Goal: Task Accomplishment & Management: Use online tool/utility

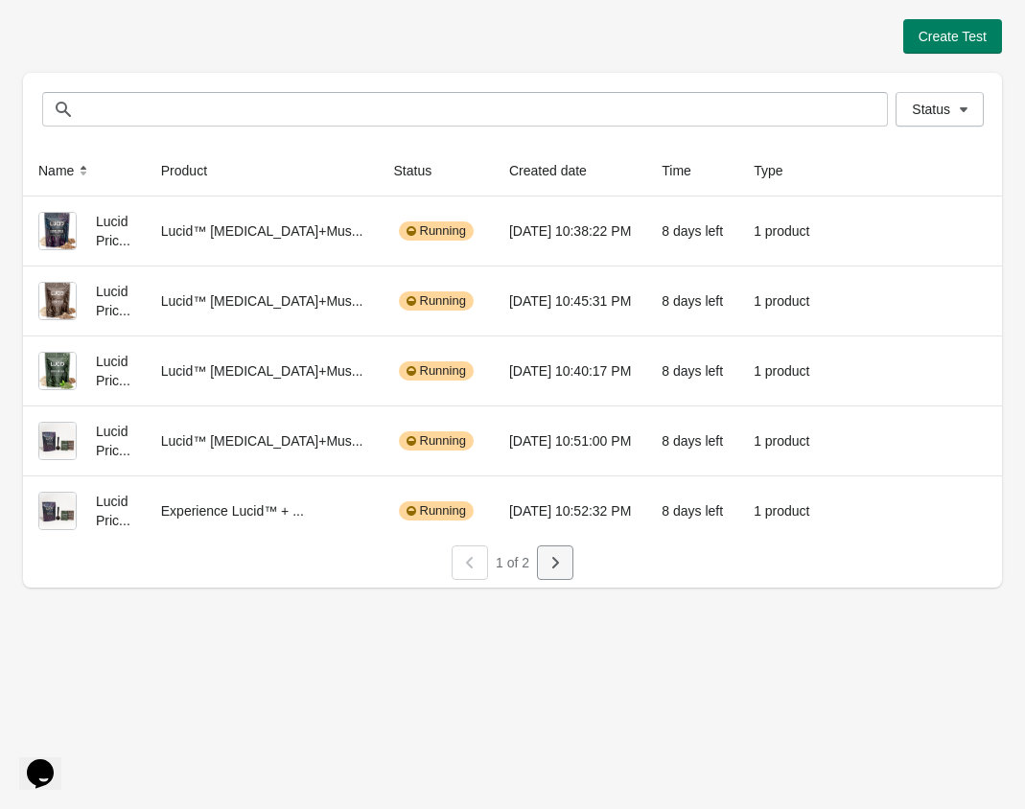
click at [556, 565] on icon "button" at bounding box center [555, 563] width 7 height 12
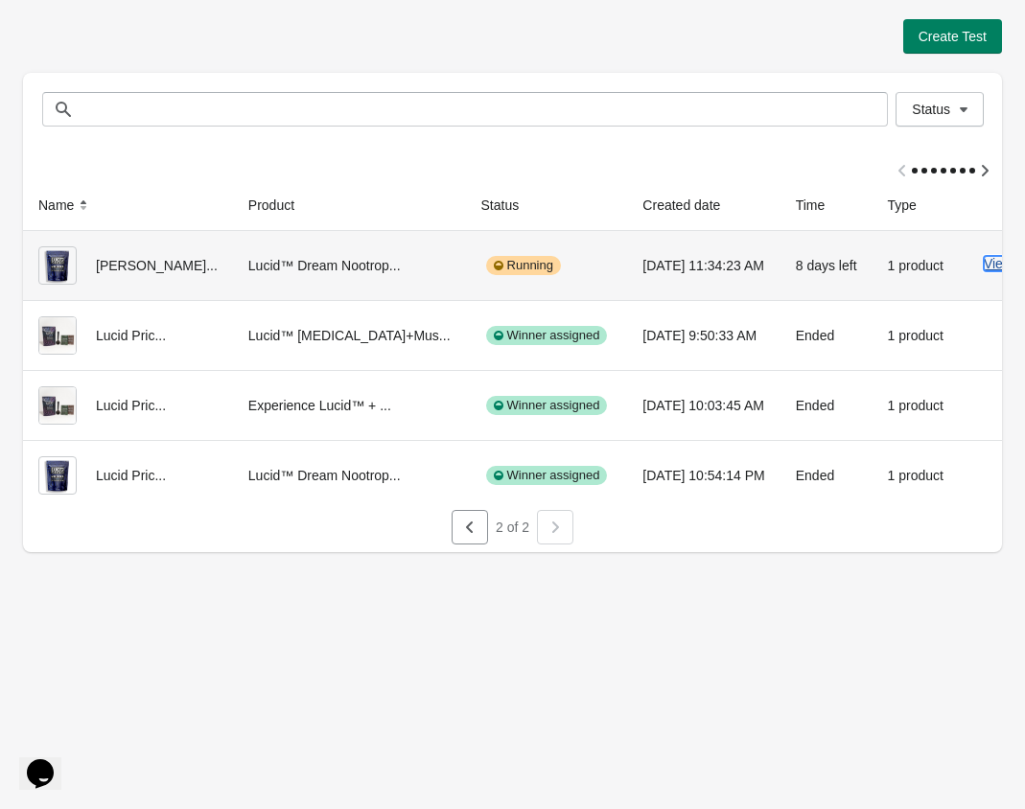
click at [984, 264] on button "View results" at bounding box center [1020, 263] width 72 height 15
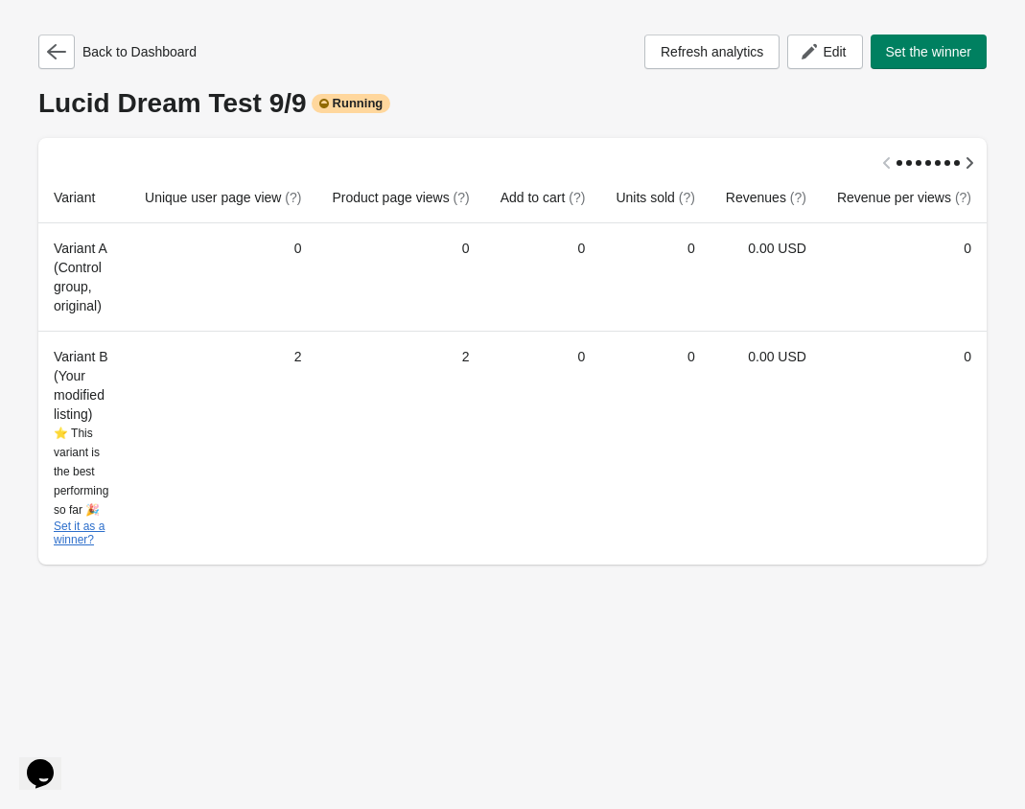
scroll to position [0, 17]
click at [62, 55] on icon "button" at bounding box center [56, 51] width 19 height 19
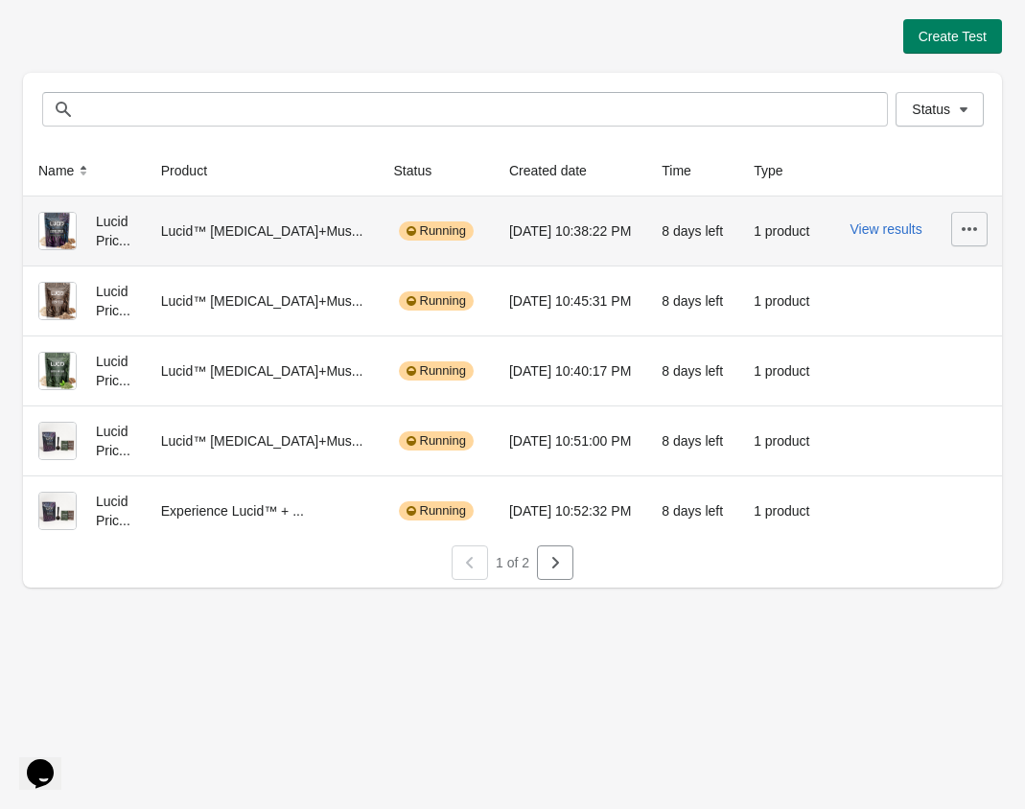
click at [972, 233] on icon "button" at bounding box center [969, 229] width 19 height 19
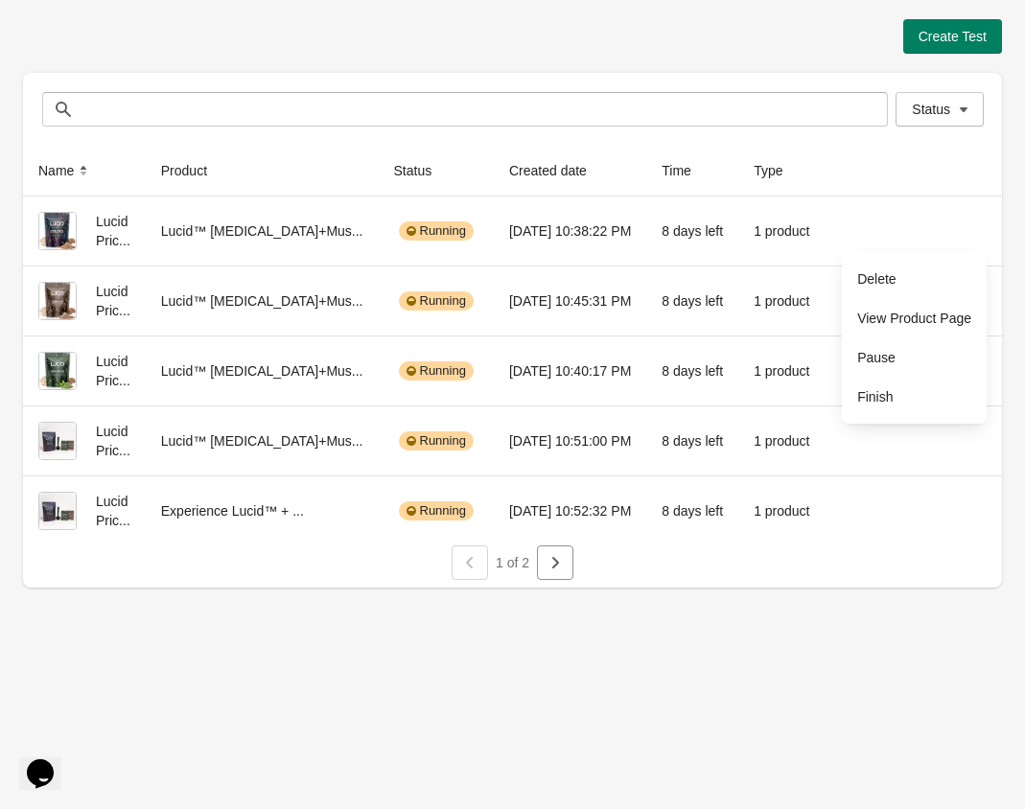
click at [530, 755] on div "Create Test Status Status Name Product Status Created date Time Type Lucid Pric…" at bounding box center [512, 404] width 1025 height 809
click at [550, 572] on icon "button" at bounding box center [555, 562] width 19 height 19
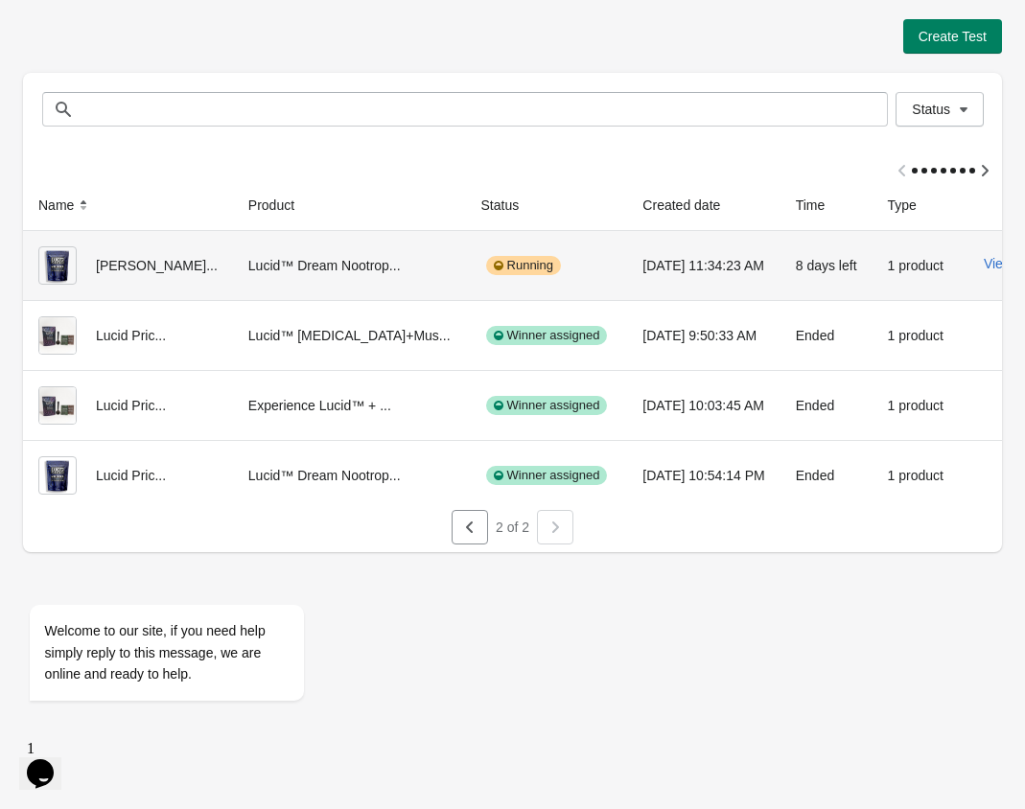
click at [918, 439] on span "Finish" at bounding box center [945, 431] width 114 height 19
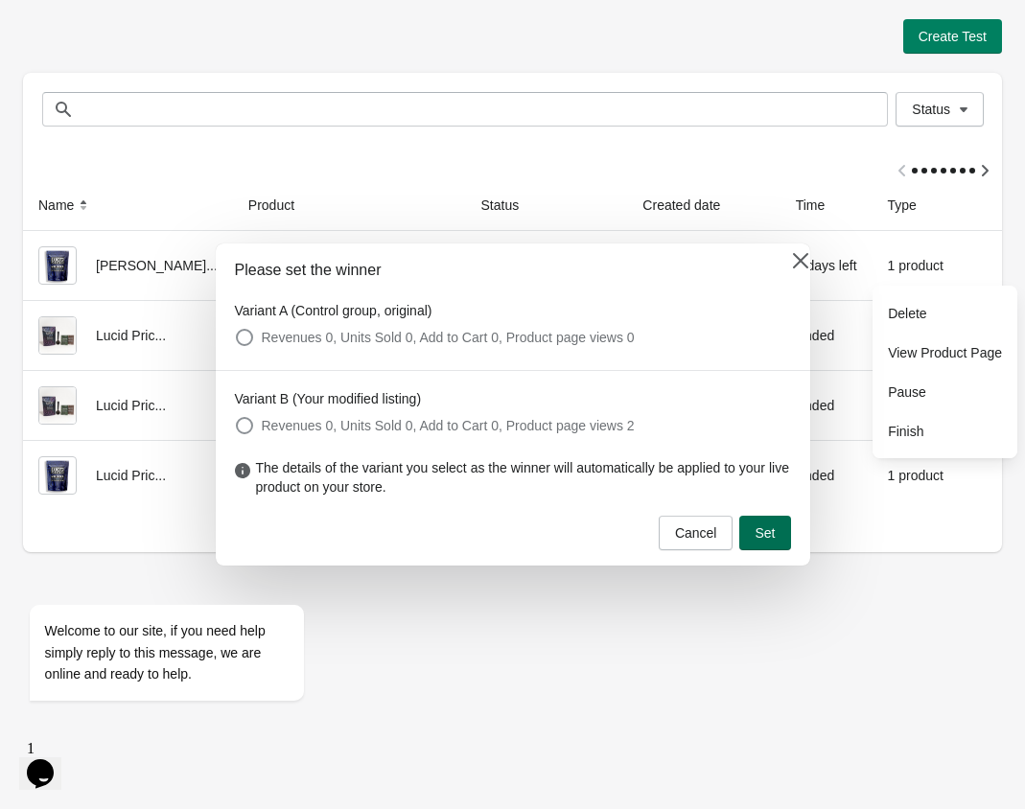
click at [763, 535] on span "Set" at bounding box center [765, 532] width 20 height 15
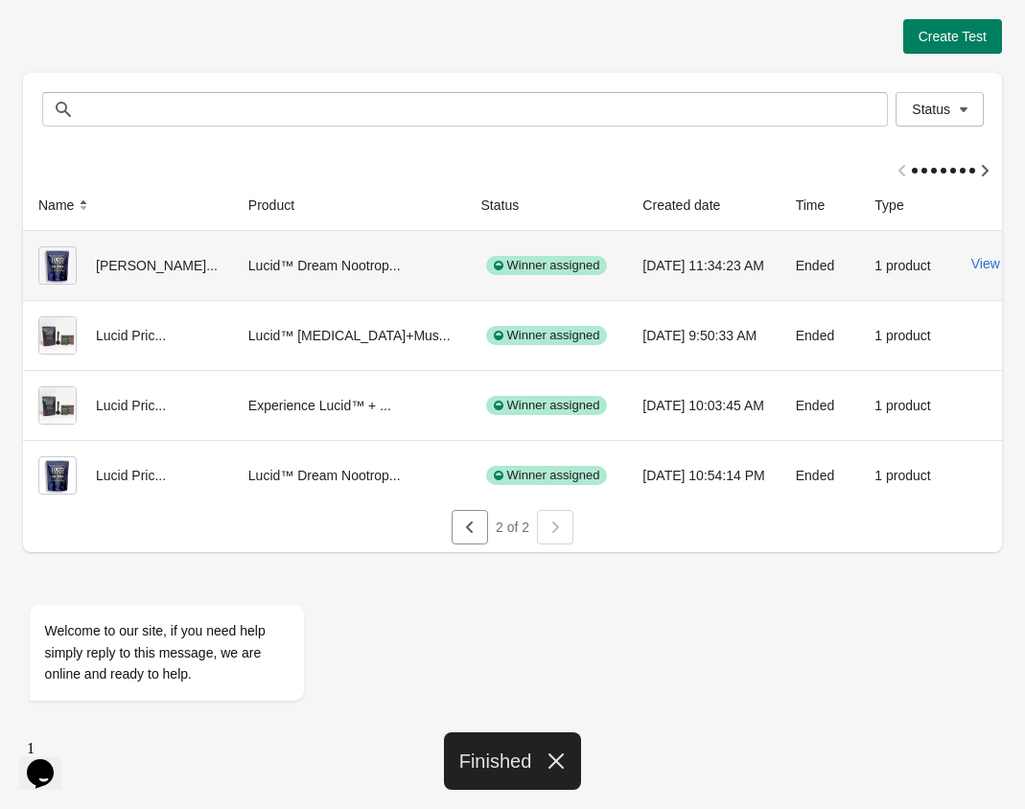
click at [938, 327] on button "Delete" at bounding box center [934, 312] width 129 height 39
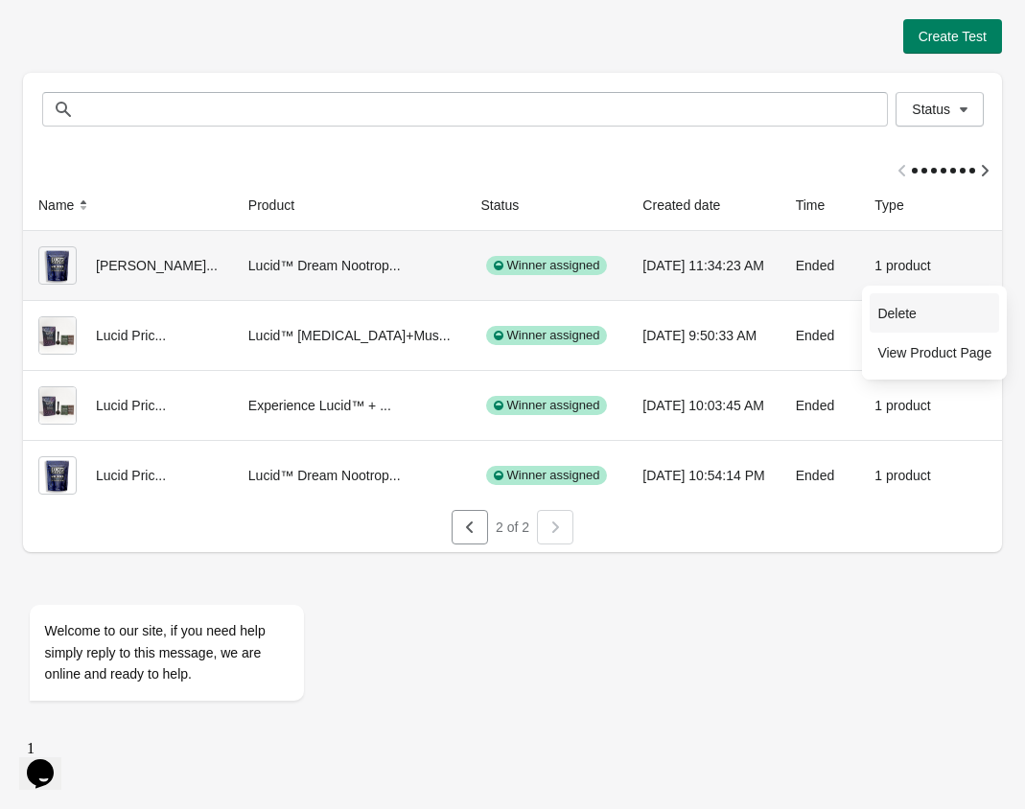
click at [906, 315] on span "Delete" at bounding box center [934, 313] width 114 height 19
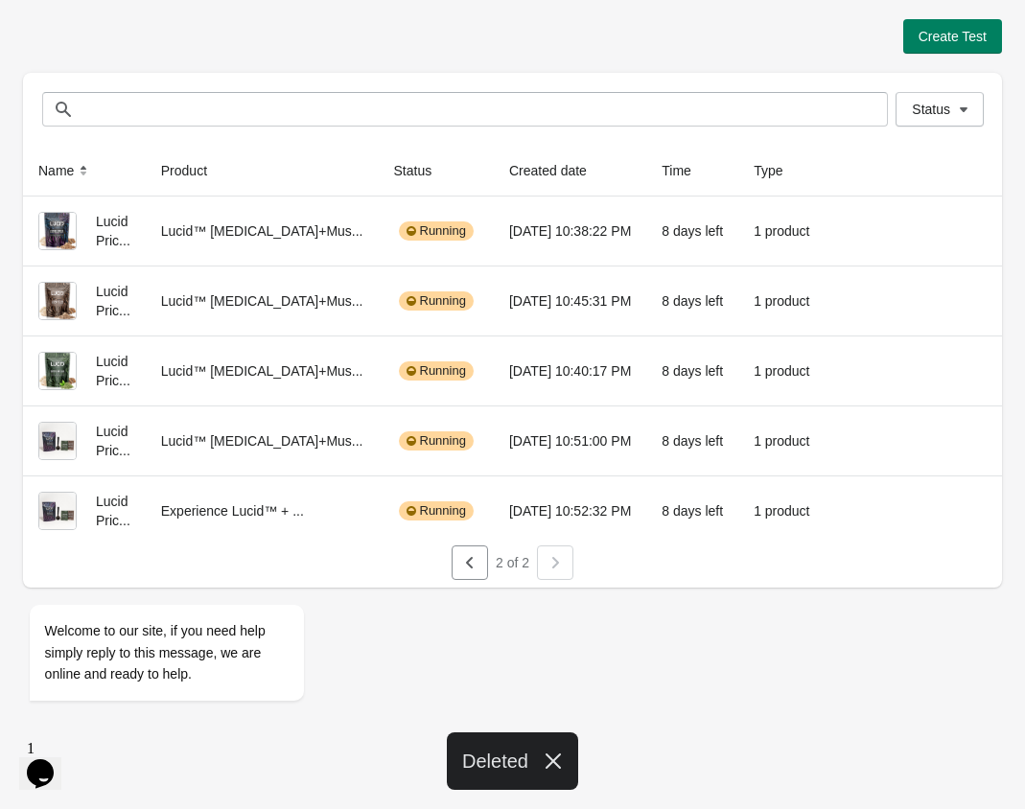
click at [563, 566] on div at bounding box center [555, 563] width 36 height 35
click at [476, 566] on icon "button" at bounding box center [469, 562] width 19 height 19
click at [552, 578] on button "button" at bounding box center [555, 563] width 36 height 35
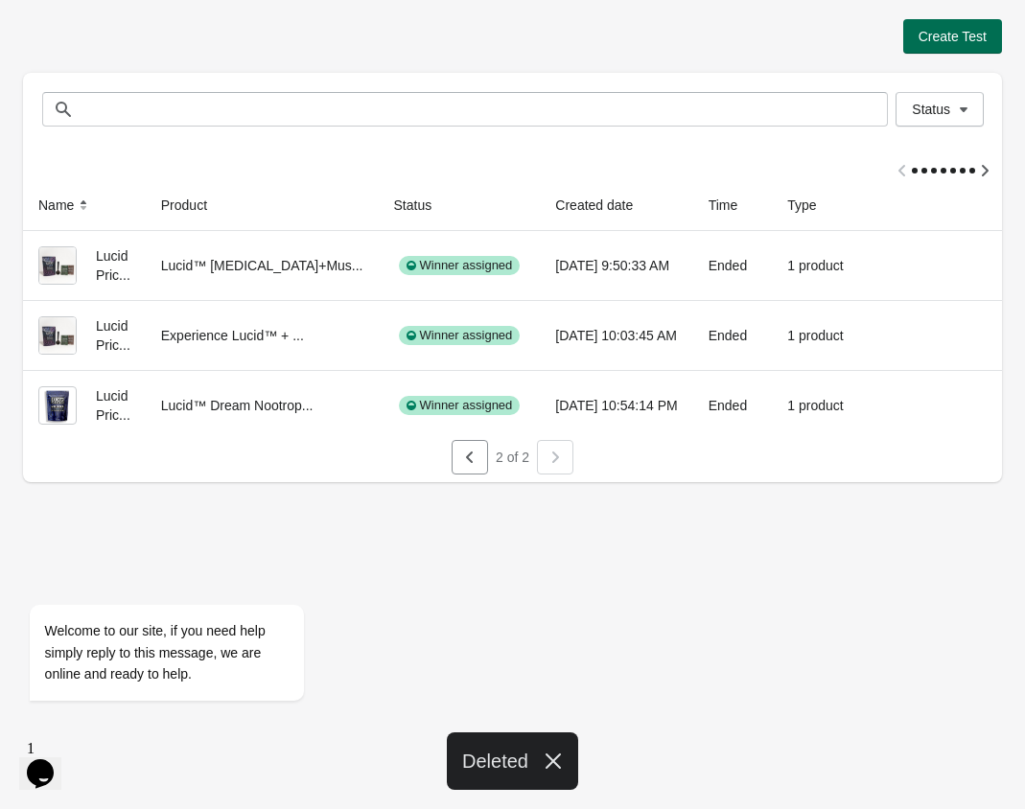
click at [954, 43] on span "Create Test" at bounding box center [953, 36] width 68 height 15
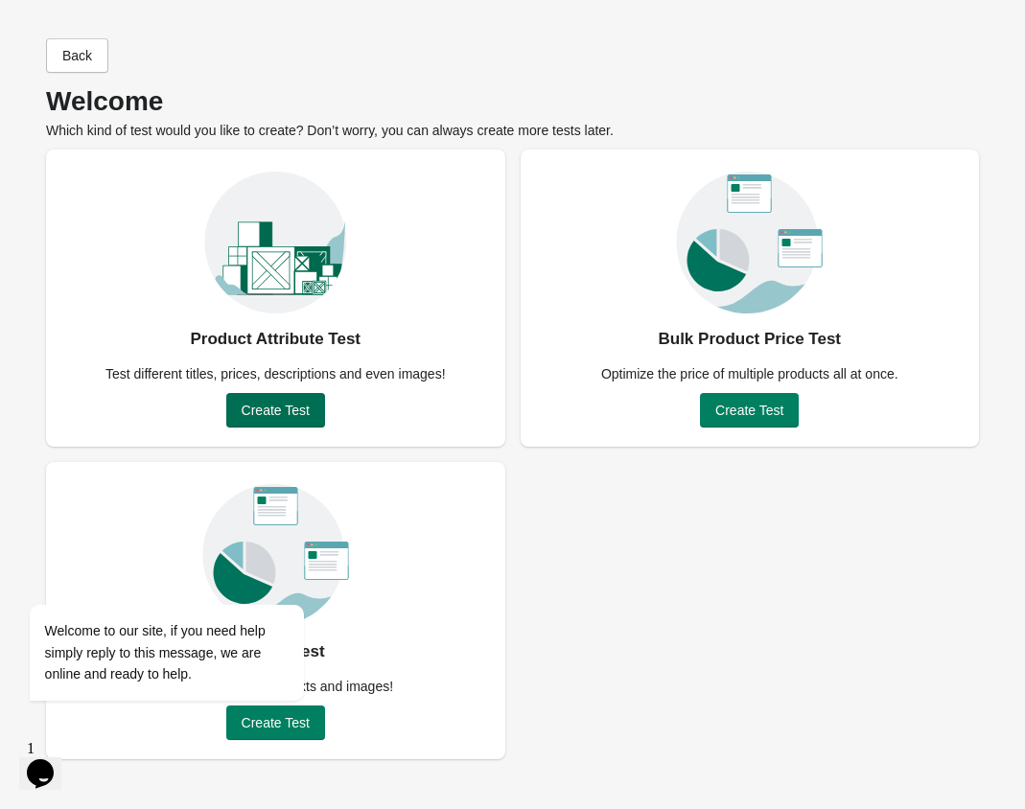
click at [284, 403] on span "Create Test" at bounding box center [276, 410] width 68 height 15
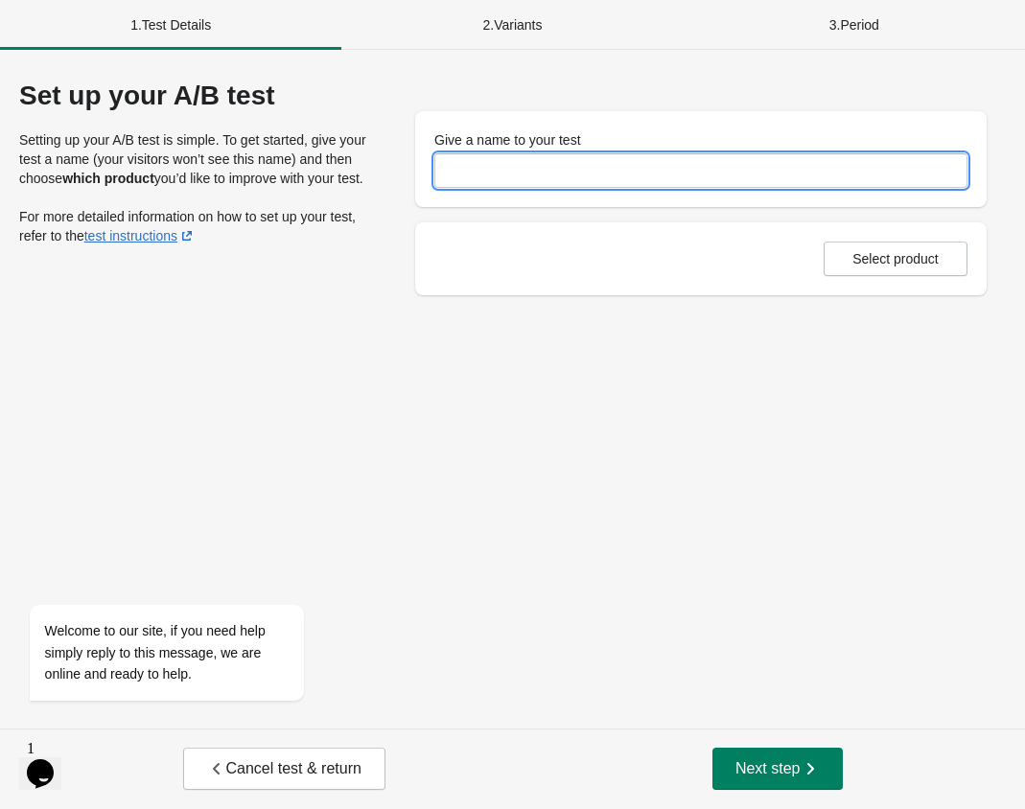
click at [559, 180] on input "Give a name to your test" at bounding box center [700, 170] width 533 height 35
type input "**********"
click at [913, 242] on button "Select product" at bounding box center [896, 259] width 144 height 35
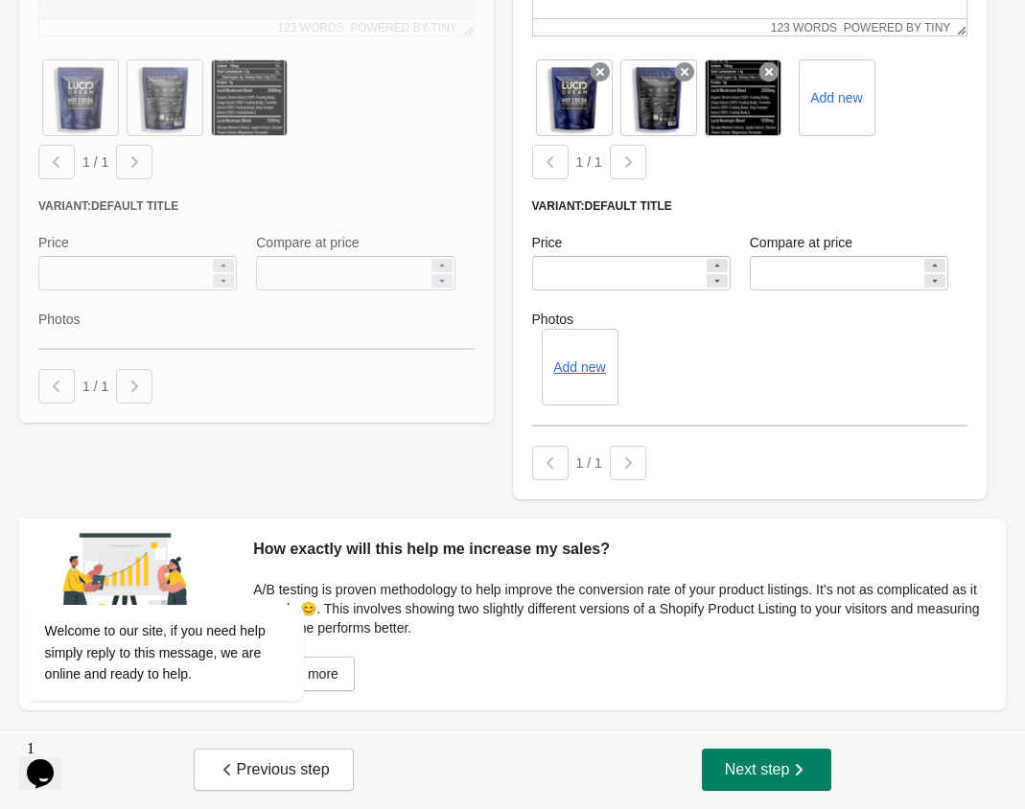
scroll to position [920, 0]
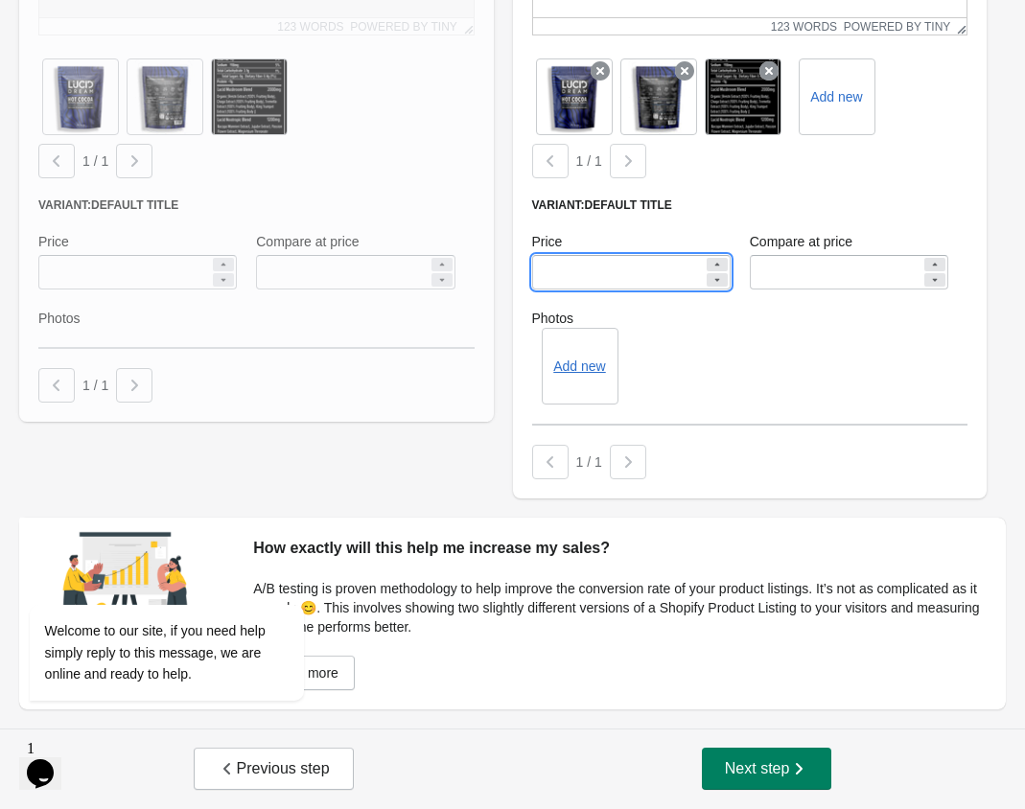
click at [612, 266] on input "*****" at bounding box center [618, 272] width 172 height 35
type input "*****"
click at [777, 770] on span "Next step" at bounding box center [767, 768] width 84 height 19
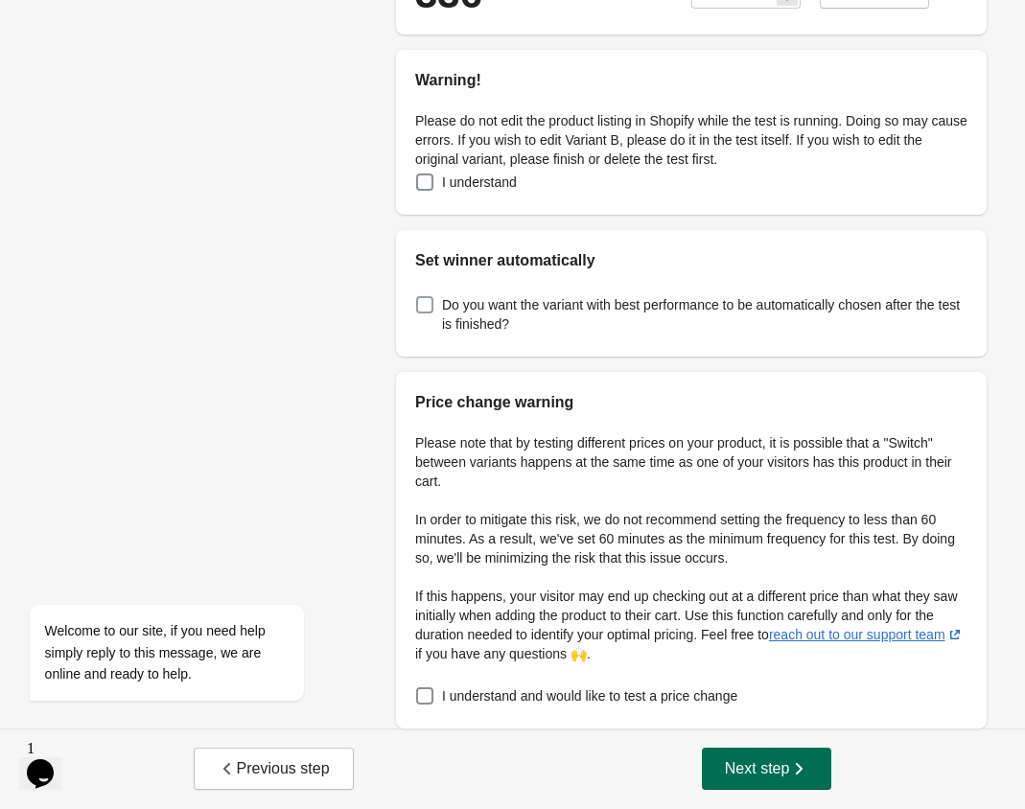
scroll to position [0, 0]
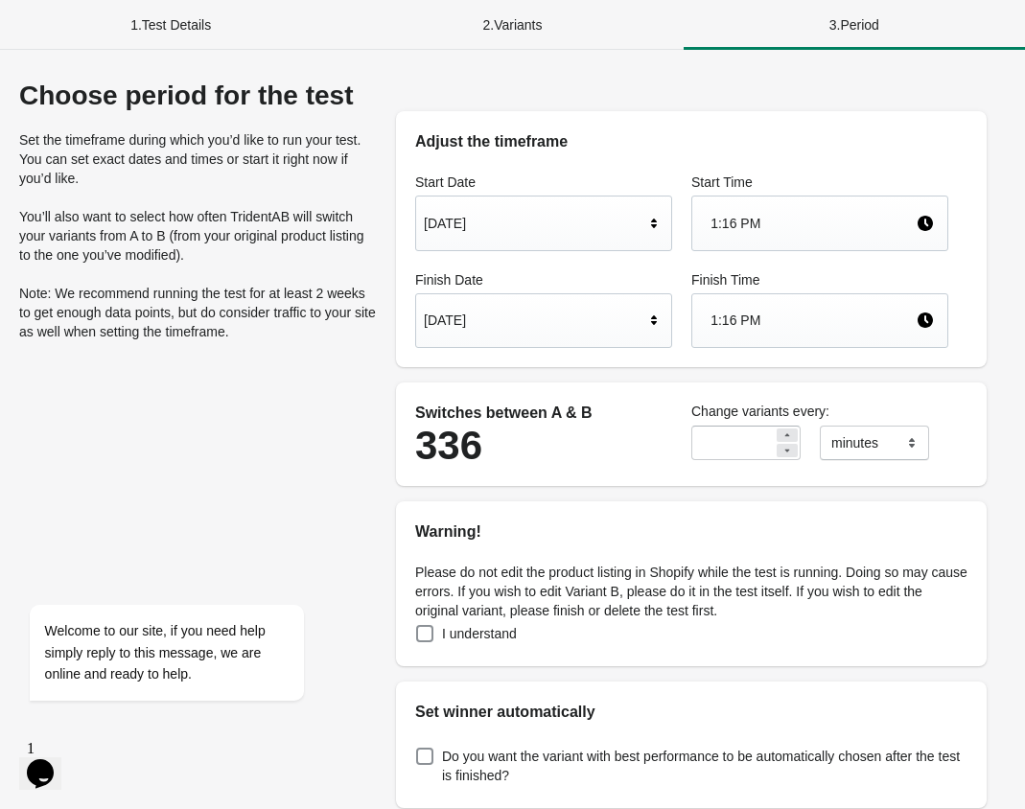
click at [770, 225] on div "1:16 PM" at bounding box center [813, 223] width 205 height 36
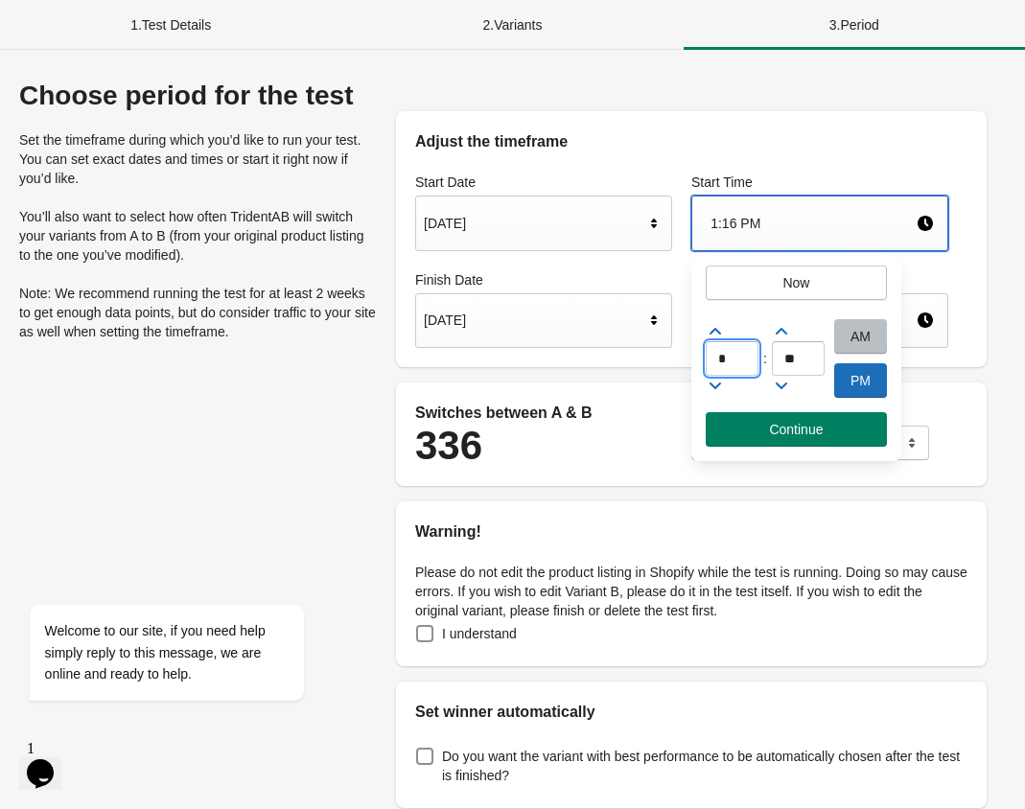
click at [742, 359] on input "*" at bounding box center [732, 358] width 53 height 35
click at [725, 332] on div at bounding box center [732, 331] width 53 height 19
type input "*"
click at [794, 368] on input "**" at bounding box center [798, 358] width 53 height 35
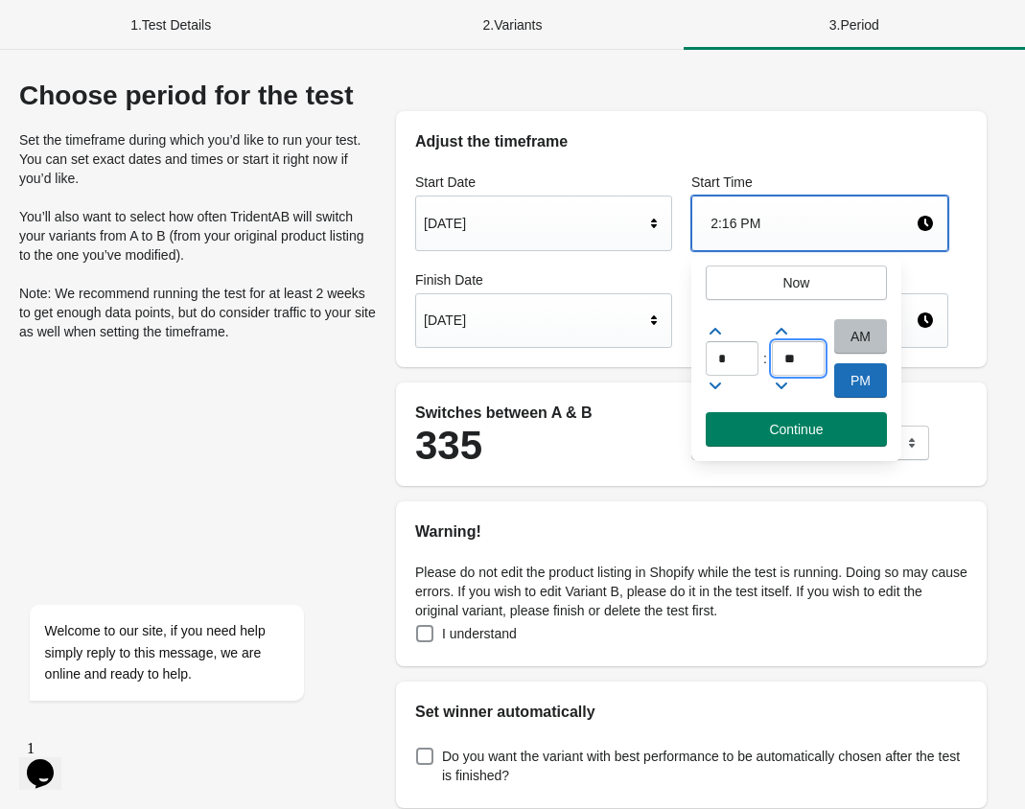
click at [794, 368] on input "**" at bounding box center [798, 358] width 53 height 35
type input "**"
click at [766, 431] on span "Continue" at bounding box center [796, 429] width 151 height 15
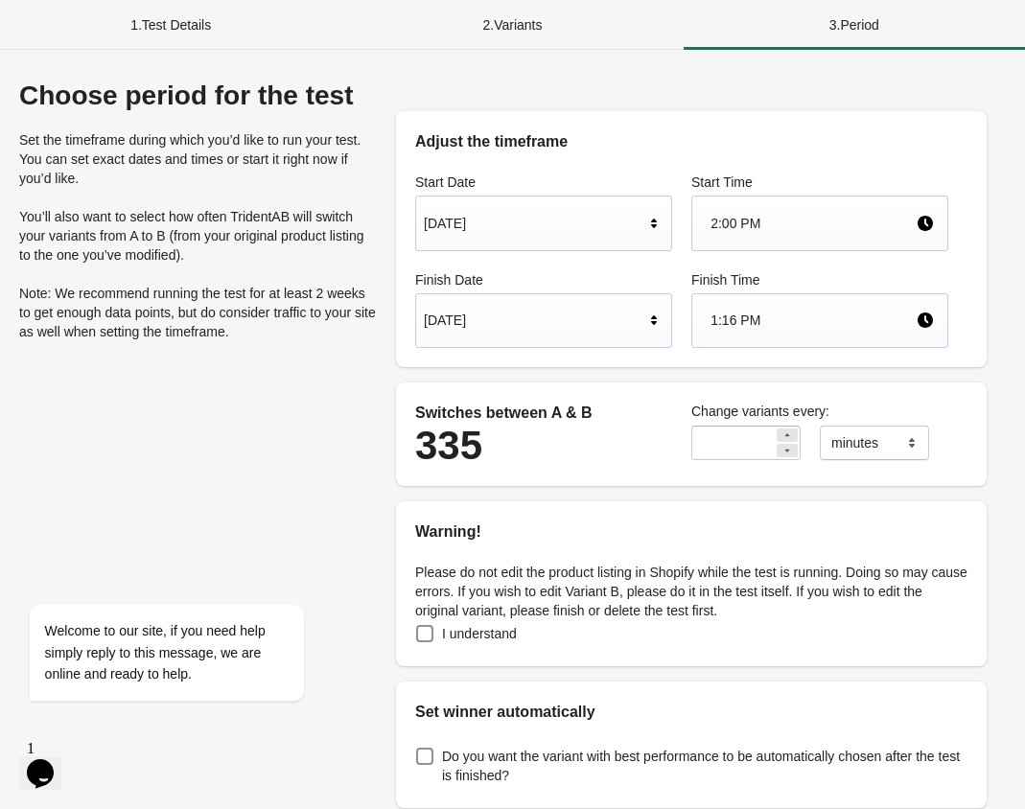
click at [775, 316] on div "1:16 PM" at bounding box center [813, 320] width 205 height 36
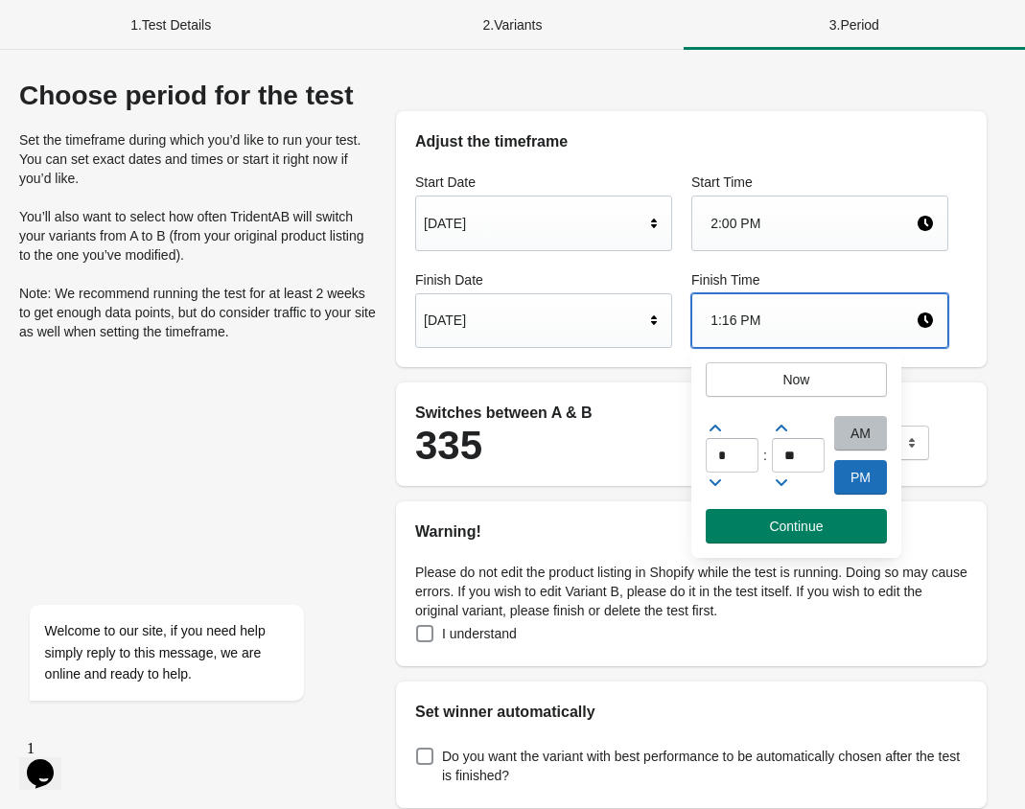
click at [775, 316] on div "1:16 PM" at bounding box center [813, 320] width 205 height 36
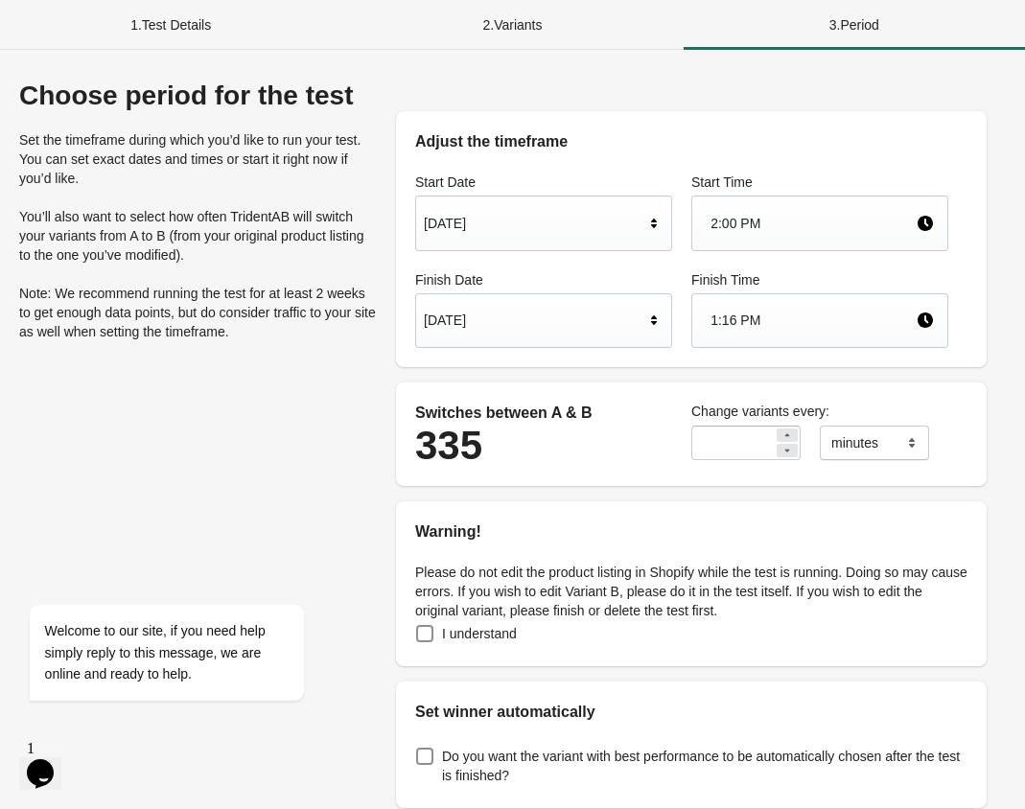
click at [775, 316] on div "1:16 PM" at bounding box center [813, 320] width 205 height 36
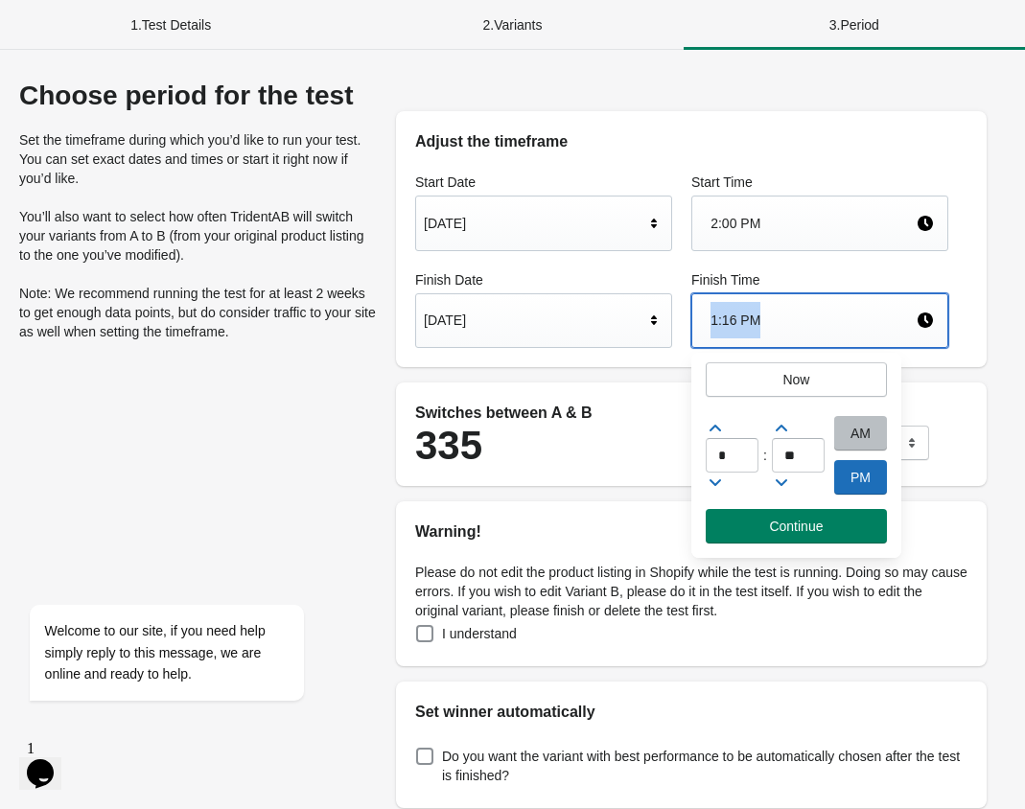
click at [721, 484] on icon at bounding box center [715, 482] width 19 height 19
click at [717, 435] on icon at bounding box center [715, 428] width 19 height 19
type input "*"
click at [795, 459] on input "**" at bounding box center [798, 455] width 53 height 35
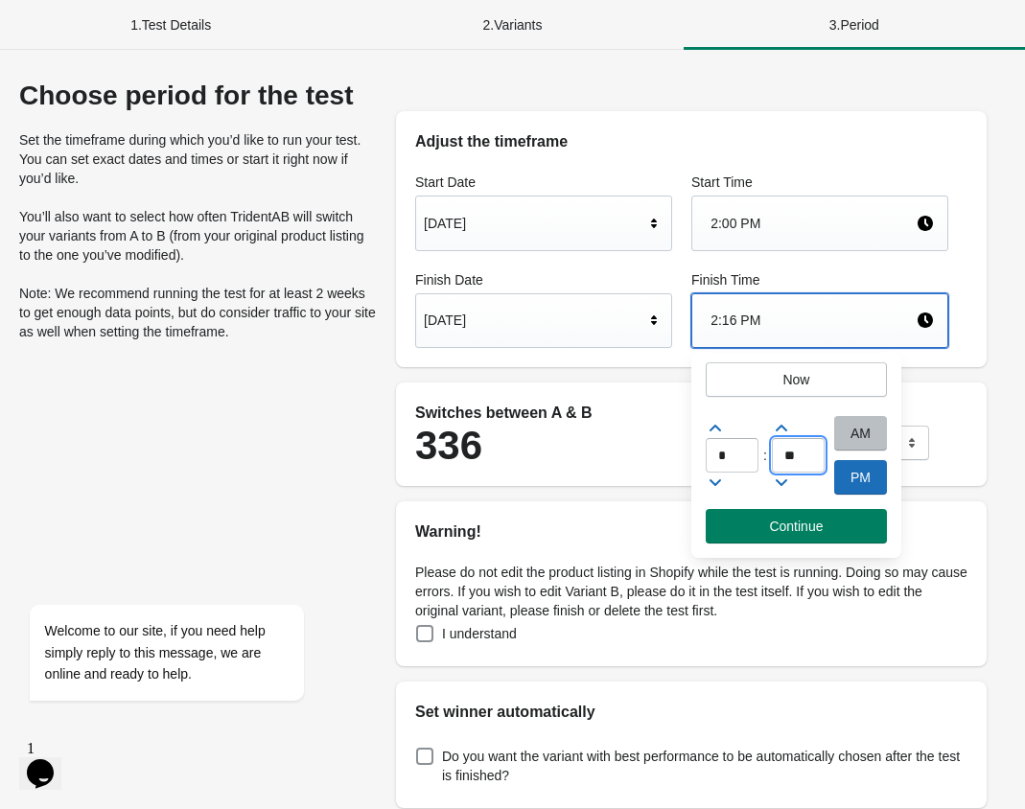
click at [795, 459] on input "**" at bounding box center [798, 455] width 53 height 35
type input "**"
click at [795, 526] on span "Continue" at bounding box center [796, 526] width 54 height 15
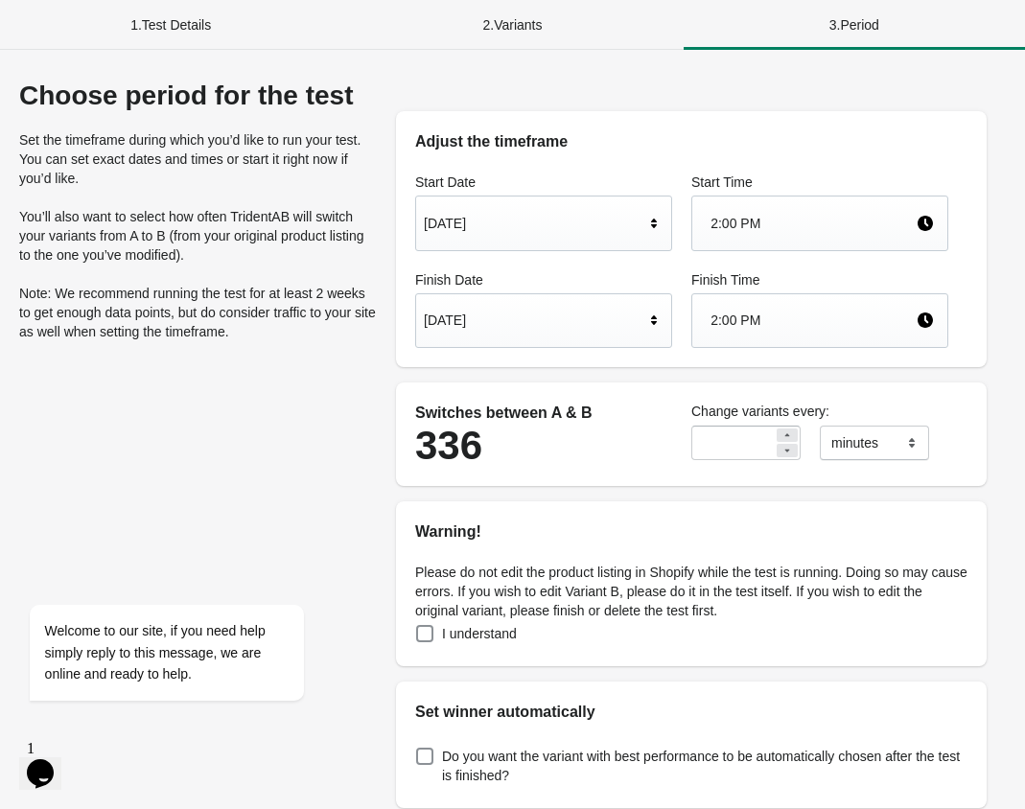
click at [578, 330] on div "[DATE]" at bounding box center [534, 320] width 221 height 36
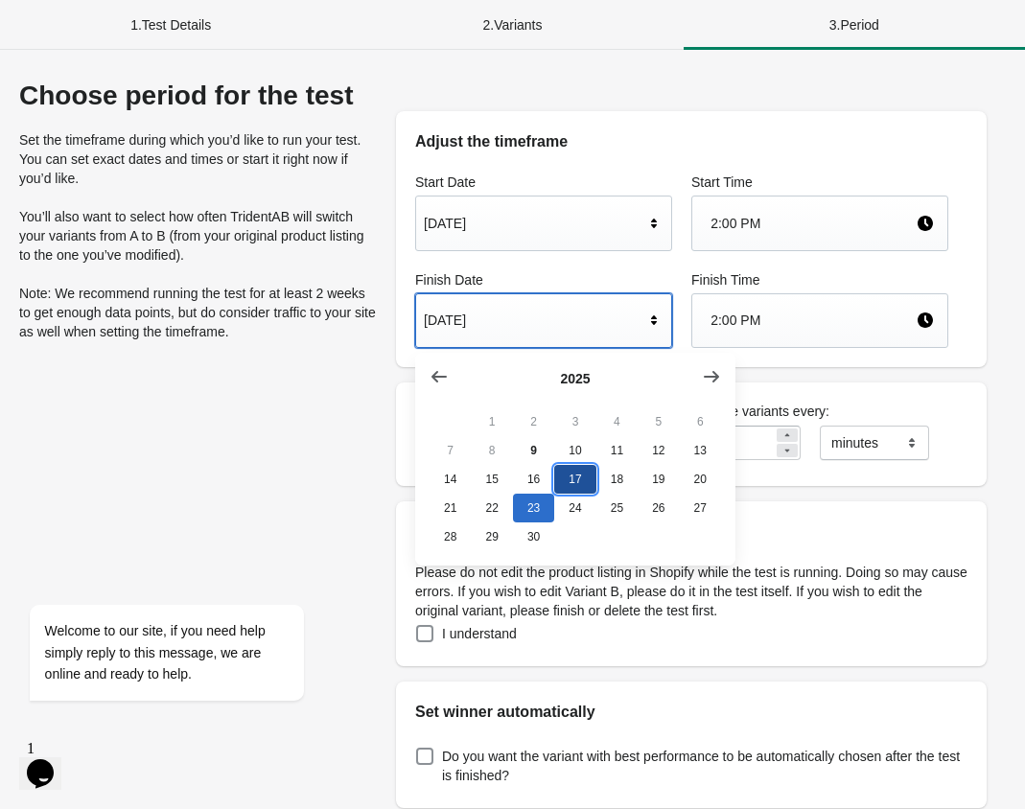
click at [579, 487] on button "17" at bounding box center [574, 479] width 41 height 29
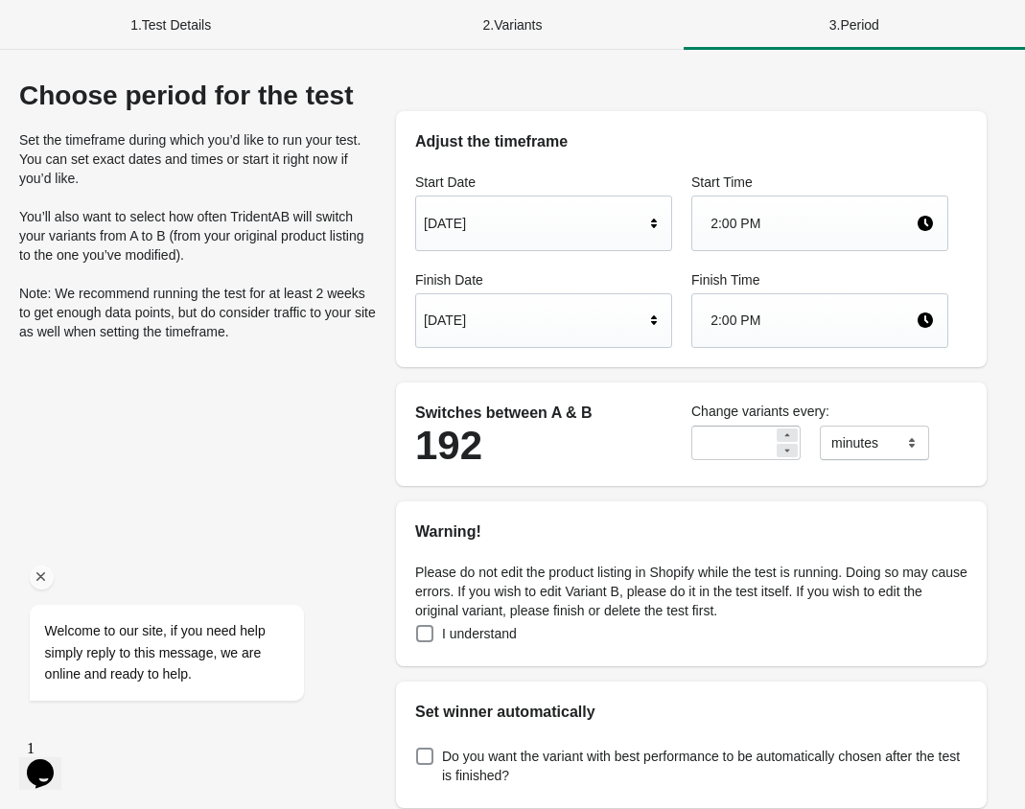
click at [299, 520] on div "Welcome to our site, if you need help simply reply to this message, we are onli…" at bounding box center [191, 574] width 345 height 292
click at [425, 639] on span at bounding box center [424, 633] width 17 height 17
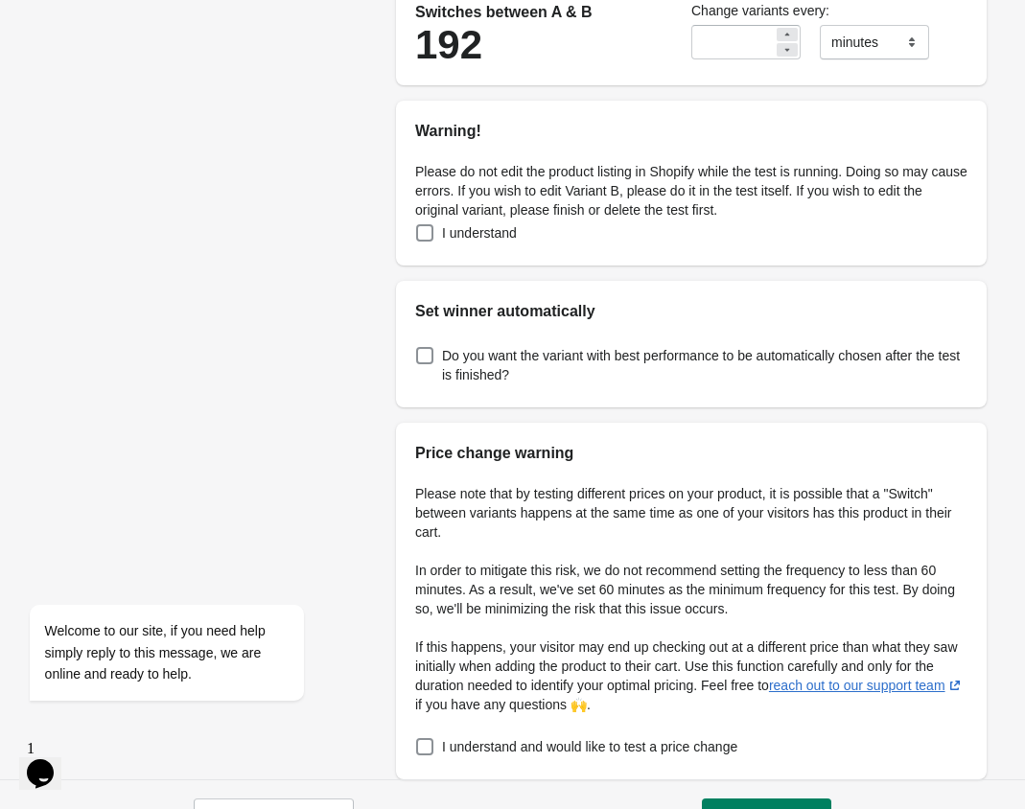
scroll to position [452, 0]
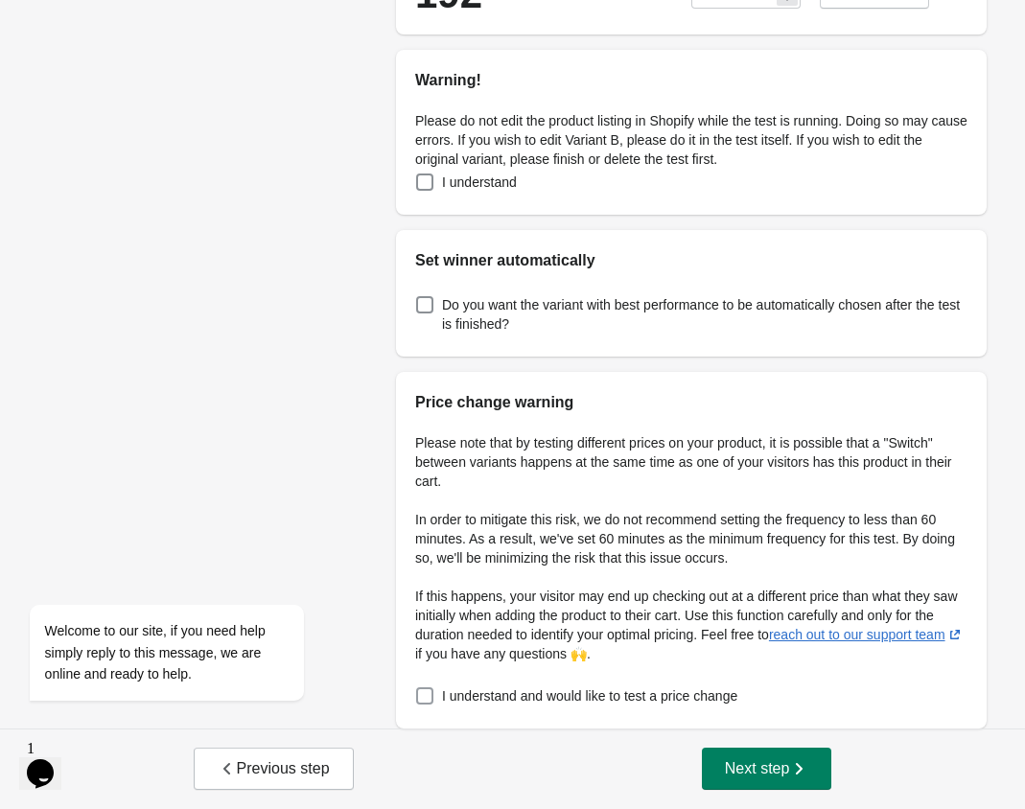
click at [416, 701] on span at bounding box center [424, 696] width 17 height 17
click at [770, 765] on span "Next step" at bounding box center [767, 768] width 84 height 19
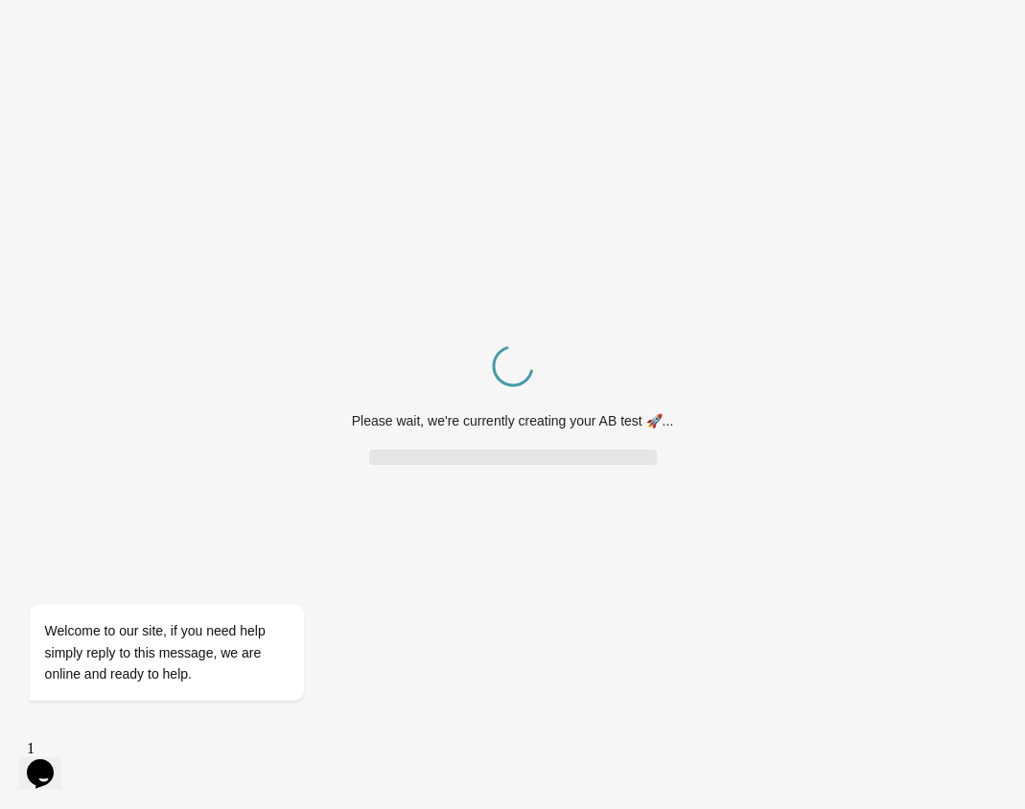
scroll to position [0, 0]
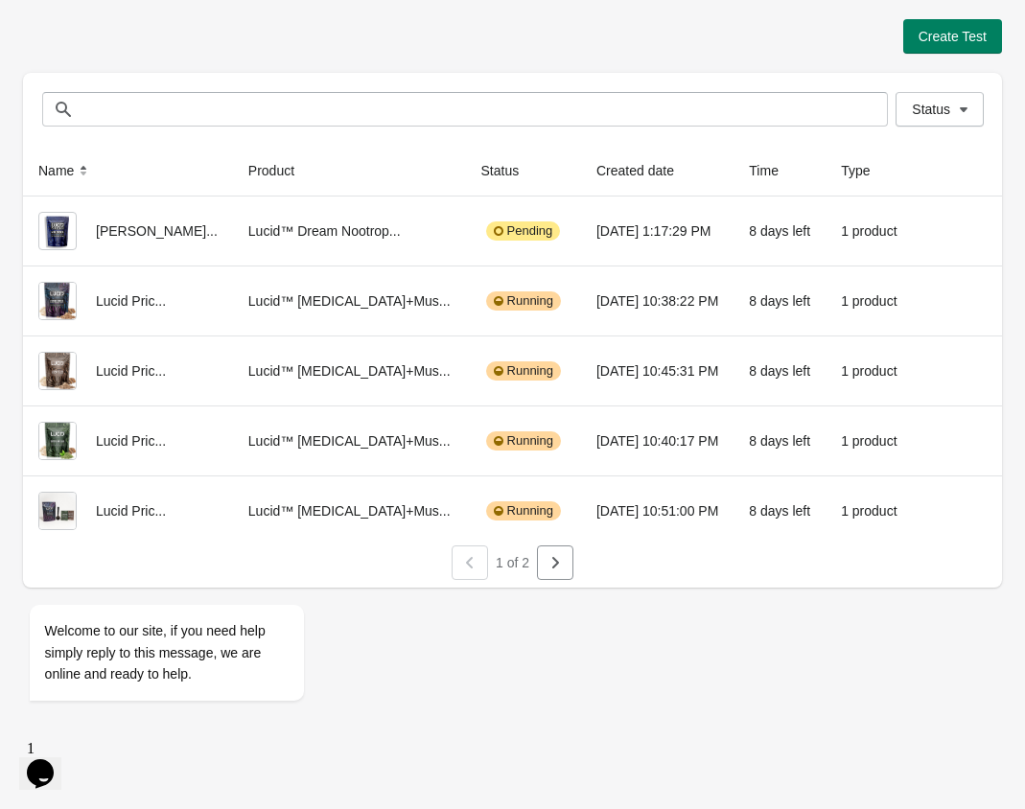
click at [590, 22] on div "Create Test" at bounding box center [512, 36] width 979 height 35
